Goal: Task Accomplishment & Management: Complete application form

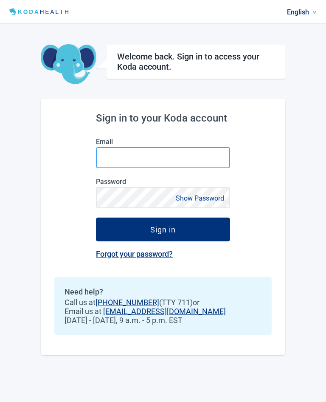
click at [137, 162] on input "Email" at bounding box center [163, 157] width 134 height 21
type input "drew4017@yahoo.com"
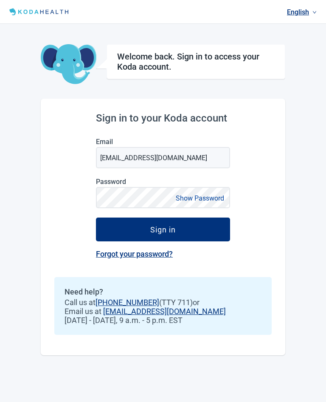
click at [163, 230] on button "Sign in" at bounding box center [163, 230] width 134 height 24
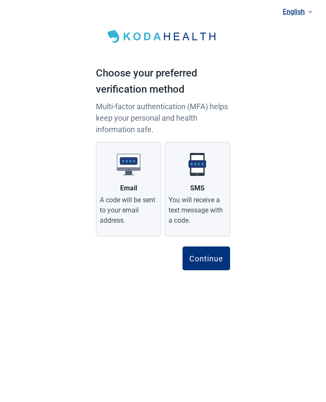
click at [204, 207] on div "You will receive a text message with a code." at bounding box center [198, 210] width 58 height 31
click at [0, 0] on input "SMS You will receive a text message with a code." at bounding box center [0, 0] width 0 height 0
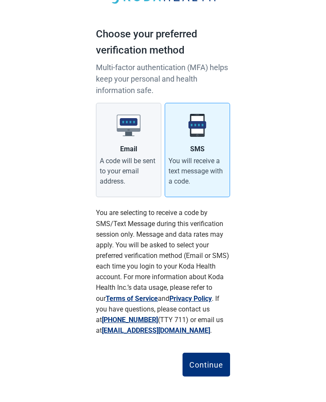
scroll to position [26, 0]
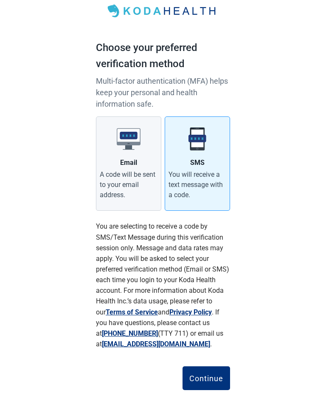
click at [212, 374] on div "Continue" at bounding box center [207, 378] width 34 height 9
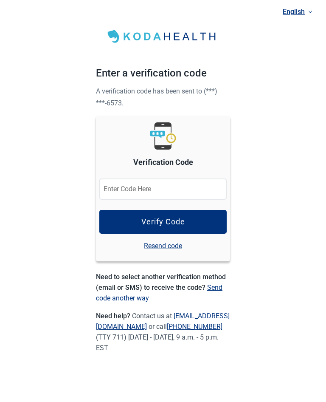
click at [155, 183] on input "Verification Code" at bounding box center [163, 189] width 128 height 21
click at [186, 219] on button "Verify Code" at bounding box center [163, 222] width 128 height 24
click at [162, 224] on div "Verify Code" at bounding box center [164, 222] width 44 height 9
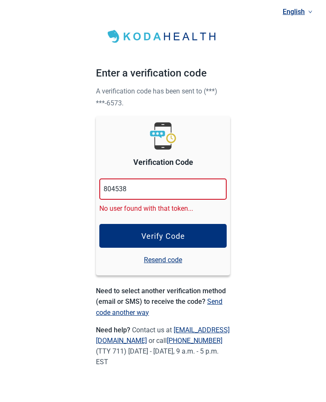
click at [167, 258] on link "Resend code" at bounding box center [163, 260] width 38 height 11
click at [170, 235] on div "Verify Code" at bounding box center [164, 236] width 44 height 9
click at [143, 183] on input "804538" at bounding box center [163, 189] width 128 height 21
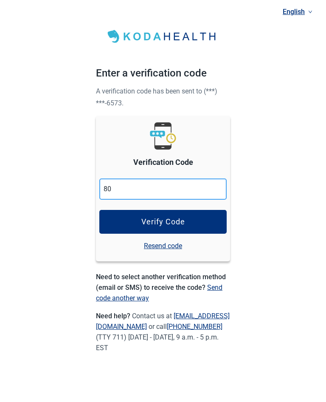
type input "8"
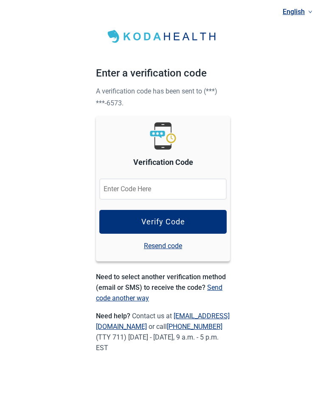
click at [172, 247] on link "Resend code" at bounding box center [163, 246] width 38 height 11
click at [160, 183] on input "Verification Code" at bounding box center [163, 189] width 128 height 21
click at [165, 214] on button "Verify Code" at bounding box center [163, 222] width 128 height 24
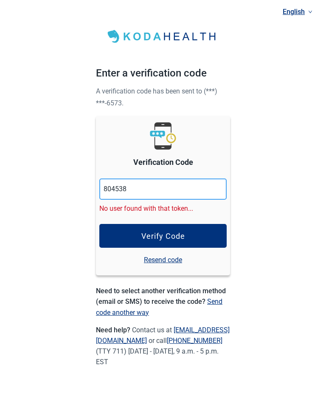
click at [140, 186] on input "804538" at bounding box center [163, 189] width 128 height 21
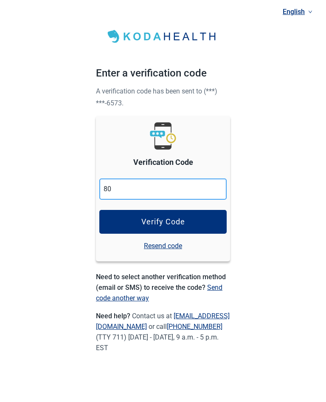
type input "8"
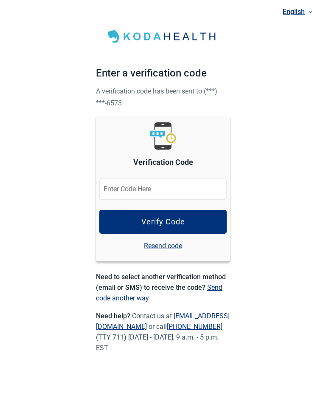
click at [162, 247] on link "Resend code" at bounding box center [163, 246] width 38 height 11
click at [168, 187] on input "Verification Code" at bounding box center [163, 189] width 128 height 21
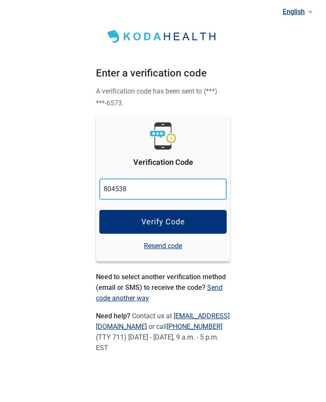
type input "804538"
click at [187, 222] on button "Verify Code" at bounding box center [163, 222] width 128 height 24
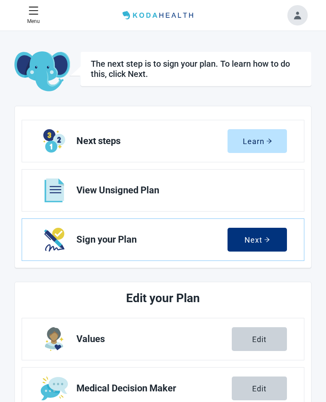
click at [255, 241] on div "Next" at bounding box center [258, 239] width 26 height 9
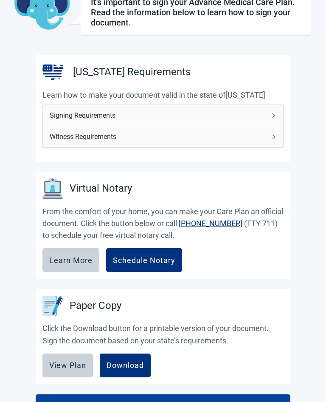
scroll to position [128, 0]
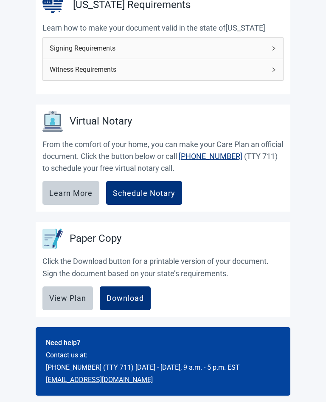
click at [126, 297] on div "Download" at bounding box center [125, 299] width 37 height 9
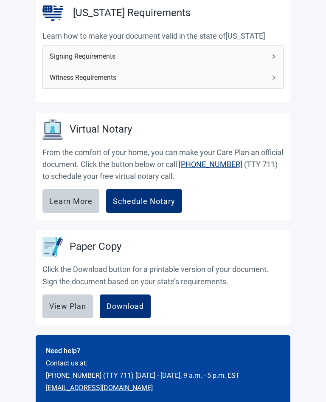
scroll to position [0, 0]
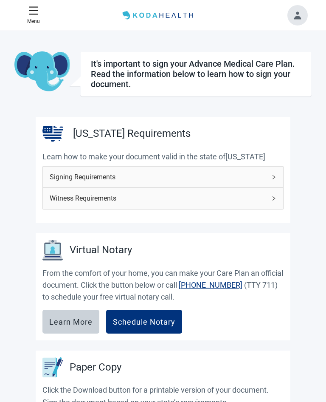
click at [297, 17] on button "Toggle account menu" at bounding box center [298, 15] width 20 height 20
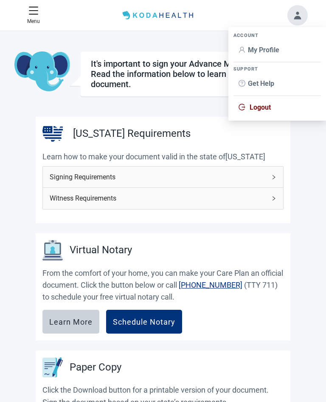
click at [270, 84] on span "Get Help" at bounding box center [261, 83] width 26 height 8
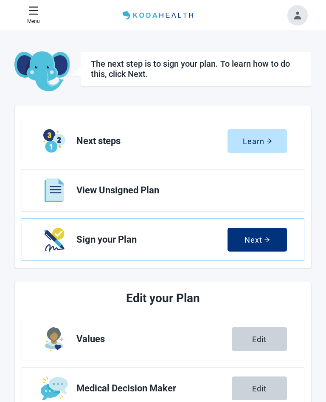
click at [259, 238] on div "Next" at bounding box center [258, 239] width 26 height 9
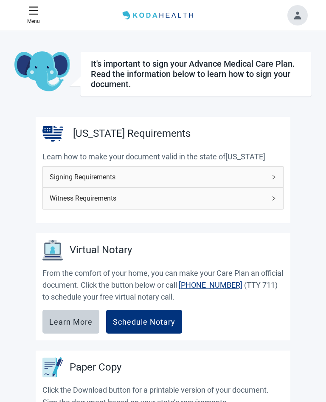
click at [34, 11] on icon "menu" at bounding box center [33, 11] width 10 height 10
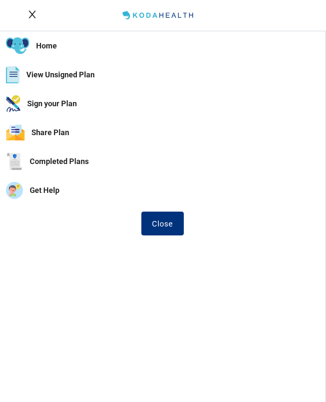
click at [67, 101] on button "Sign your Plan" at bounding box center [163, 103] width 326 height 29
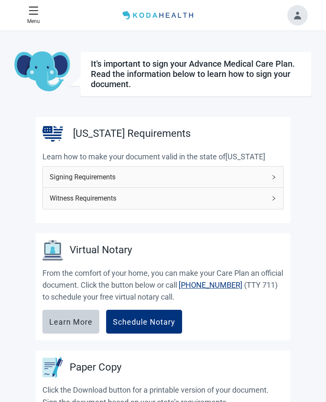
click at [50, 70] on img "Main content" at bounding box center [42, 71] width 56 height 41
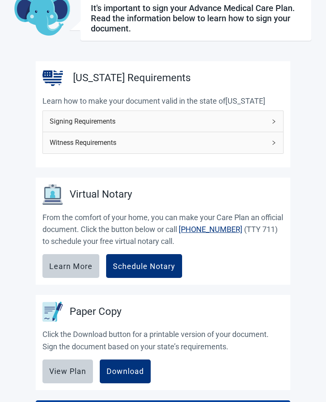
scroll to position [121, 0]
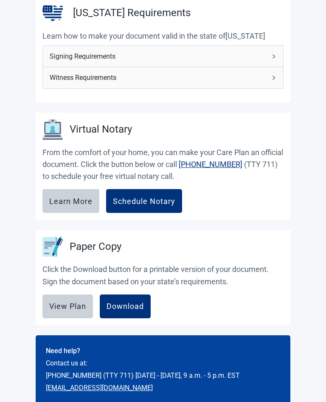
click at [70, 309] on div "View Plan" at bounding box center [67, 306] width 37 height 9
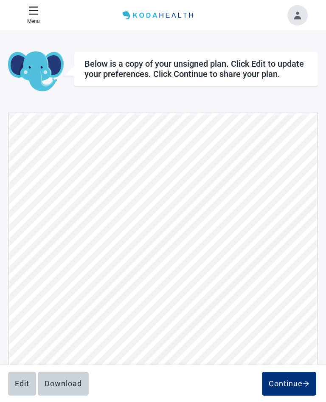
scroll to position [750, 0]
click at [291, 383] on div "Continue" at bounding box center [289, 384] width 41 height 9
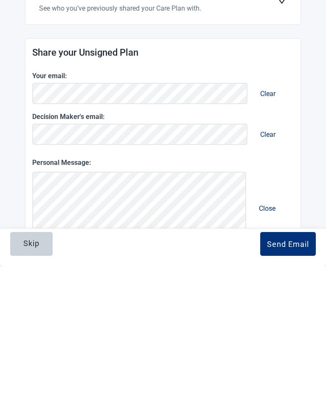
scroll to position [124, 0]
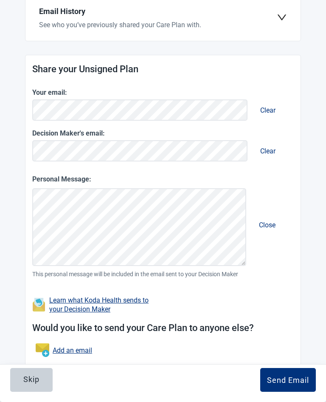
click at [289, 380] on div "Send Email" at bounding box center [288, 380] width 42 height 9
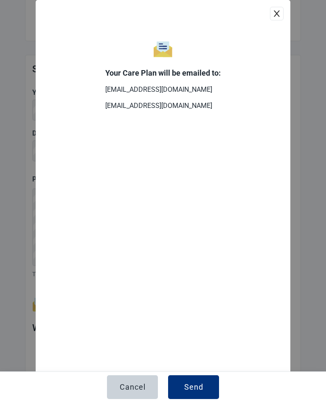
click at [193, 389] on div "Send" at bounding box center [193, 387] width 19 height 9
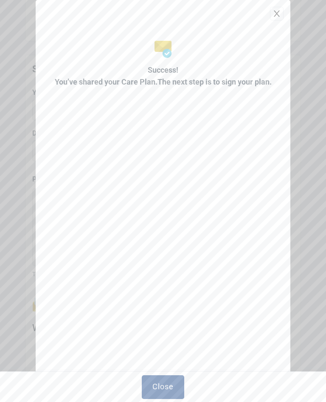
click at [164, 388] on div "Close" at bounding box center [163, 386] width 21 height 9
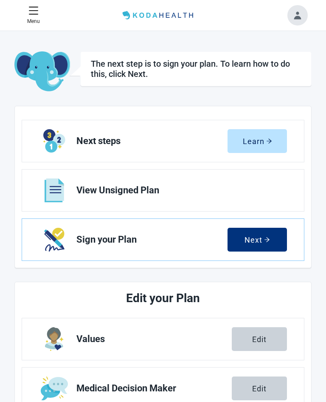
click at [54, 233] on img "Next Sign your Plan section" at bounding box center [54, 240] width 20 height 24
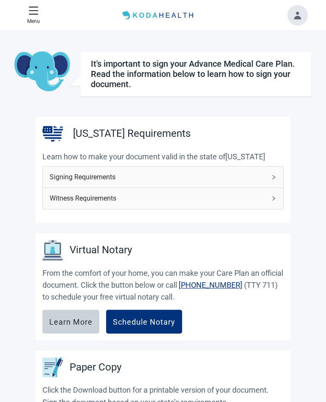
click at [36, 10] on icon "menu" at bounding box center [33, 10] width 9 height 8
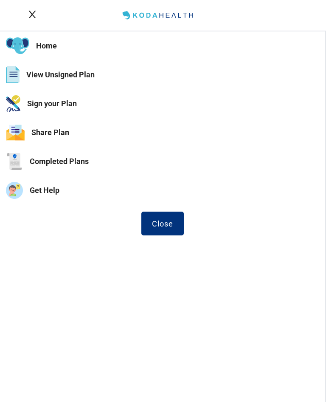
click at [17, 100] on img "Sign your Plan" at bounding box center [13, 103] width 14 height 17
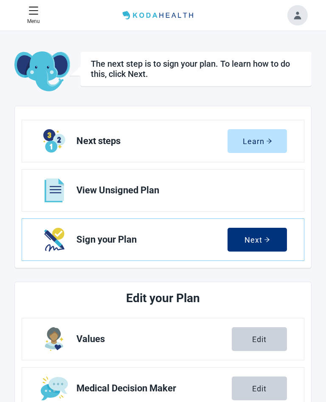
click at [57, 236] on img "Next Sign your Plan section" at bounding box center [54, 240] width 20 height 24
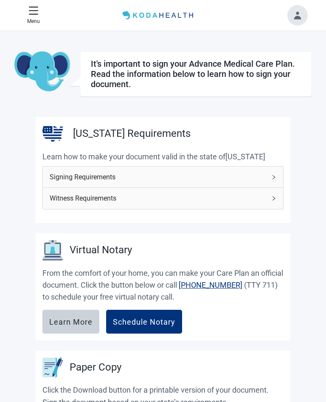
click at [34, 11] on icon "menu" at bounding box center [33, 11] width 10 height 10
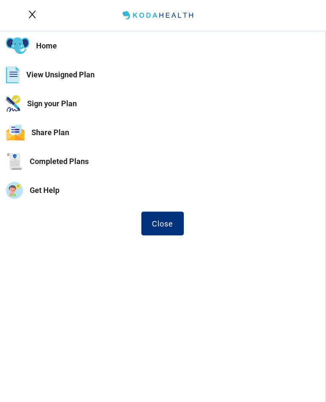
click at [10, 99] on img "Sign your Plan" at bounding box center [13, 103] width 14 height 17
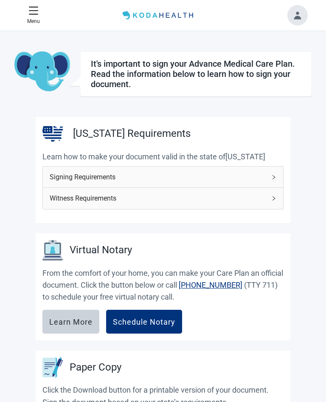
click at [72, 319] on div "Learn More" at bounding box center [70, 322] width 43 height 9
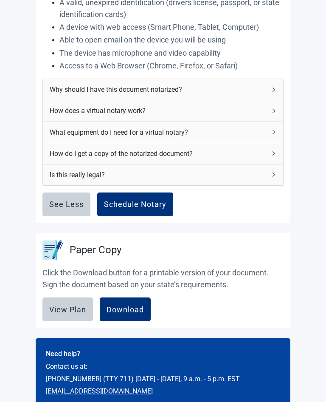
scroll to position [370, 0]
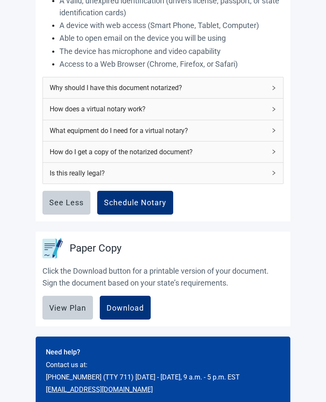
click at [65, 201] on div "See Less" at bounding box center [66, 202] width 34 height 9
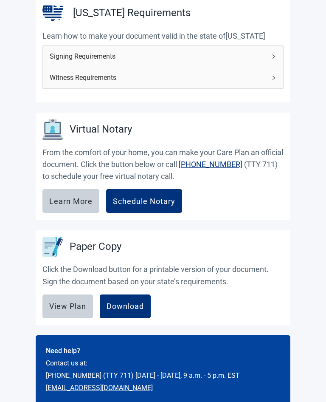
click at [66, 303] on div "View Plan" at bounding box center [67, 306] width 37 height 9
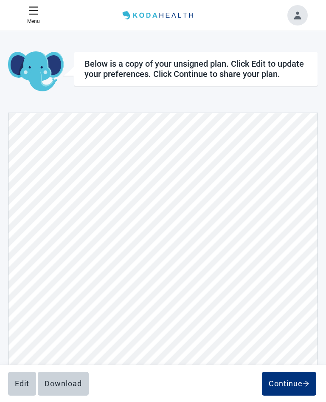
scroll to position [1871, 0]
